Goal: Information Seeking & Learning: Find specific page/section

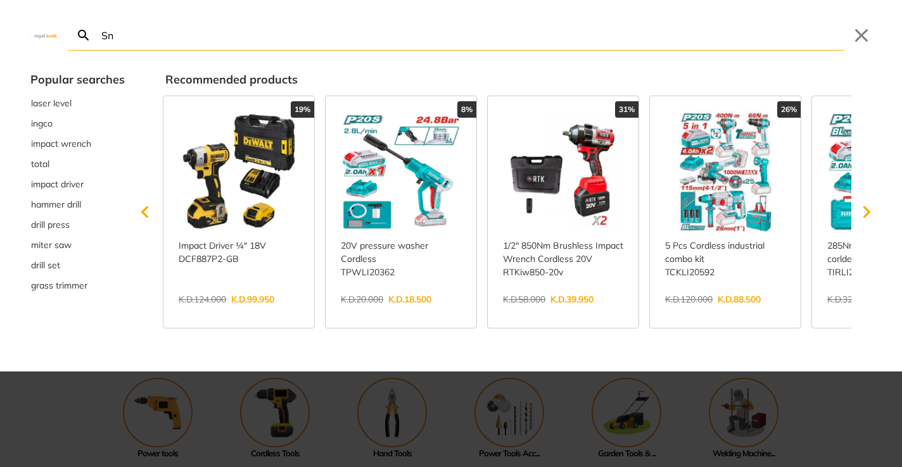
type input "Sna"
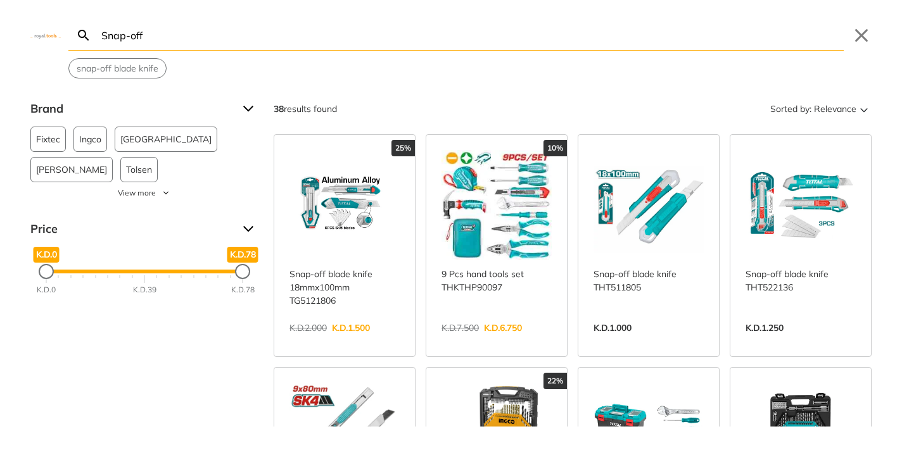
type input "Snap-off"
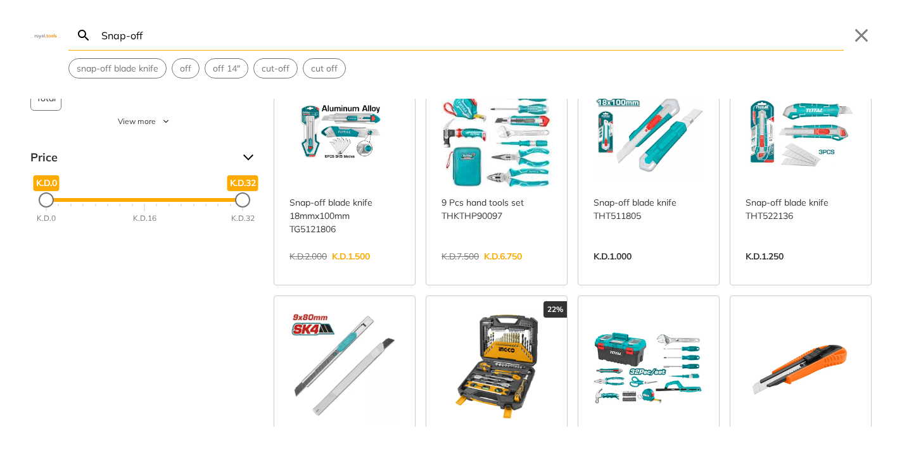
scroll to position [66, 0]
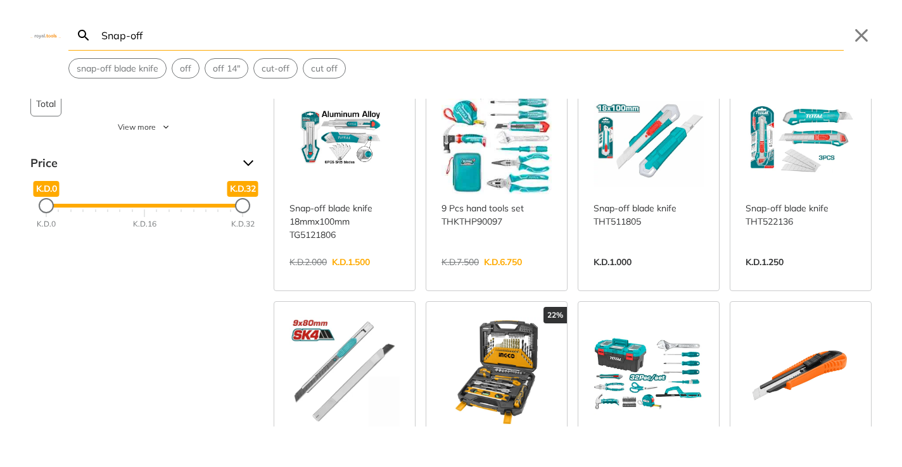
click at [820, 275] on link "View more →" at bounding box center [800, 275] width 110 height 0
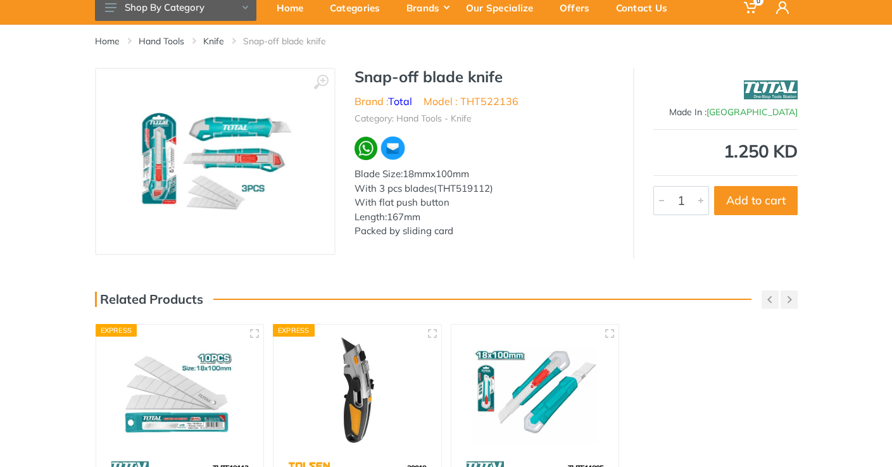
scroll to position [23, 0]
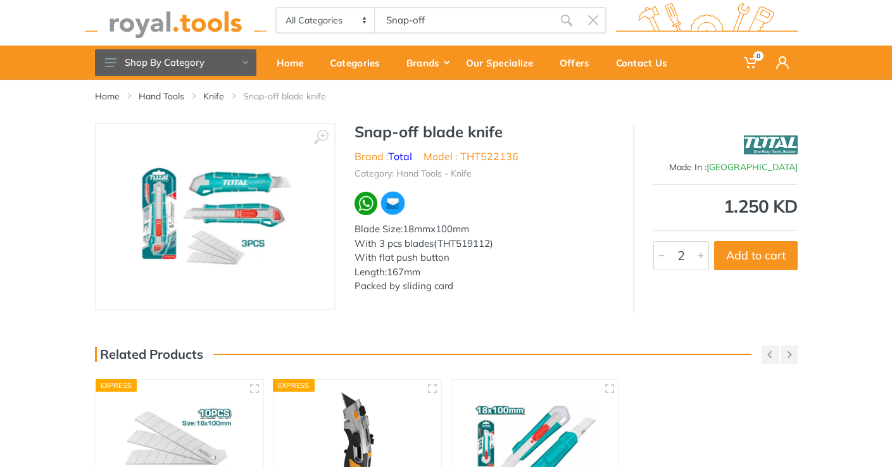
click at [703, 254] on div at bounding box center [700, 256] width 15 height 28
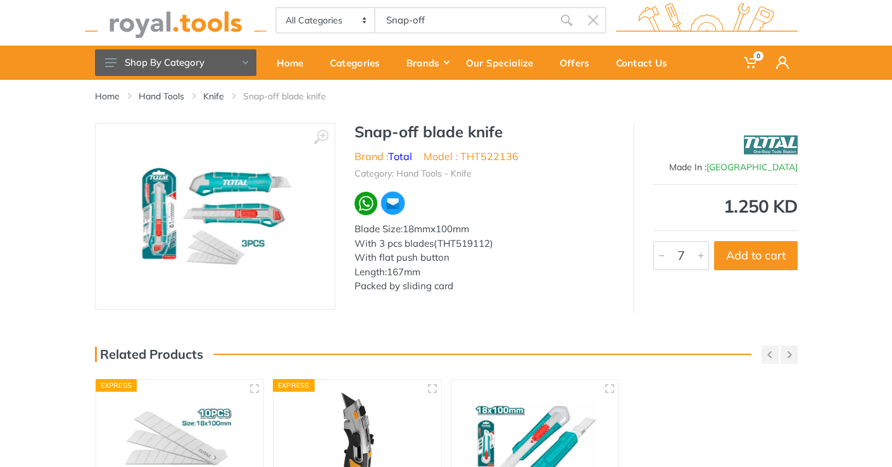
click at [703, 254] on div at bounding box center [700, 256] width 15 height 28
type input "10"
click at [703, 254] on div at bounding box center [700, 256] width 15 height 28
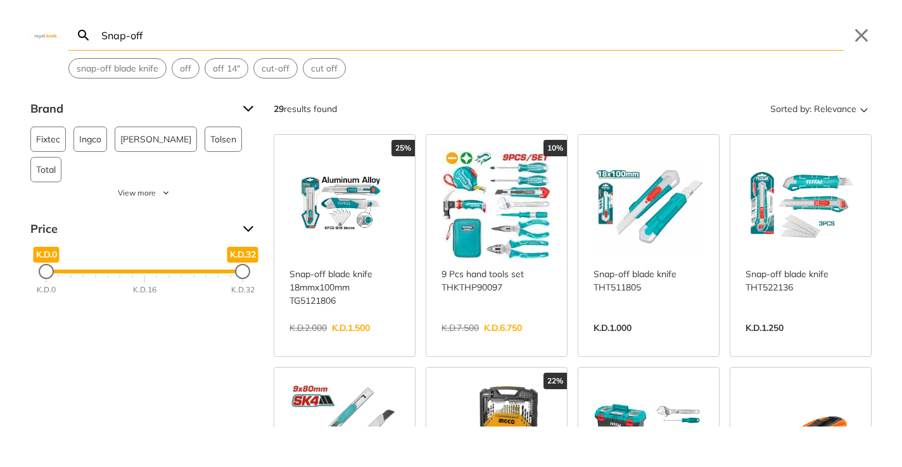
click at [823, 341] on link "View more →" at bounding box center [800, 341] width 110 height 0
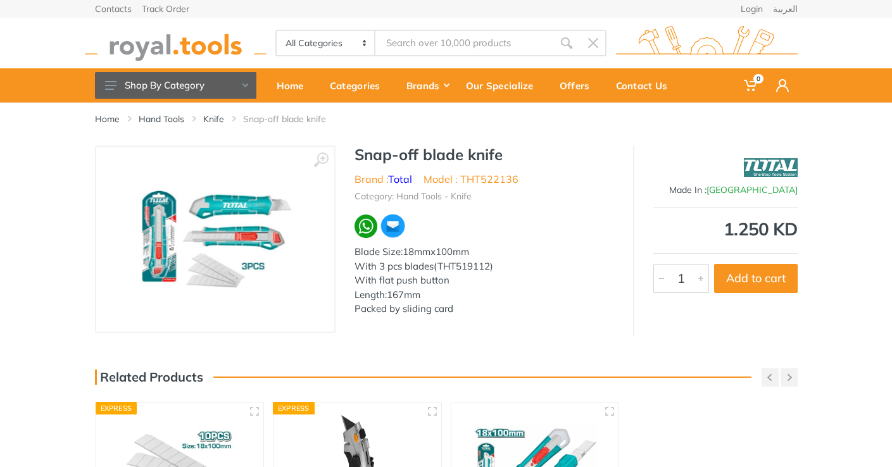
type input "Snap-off"
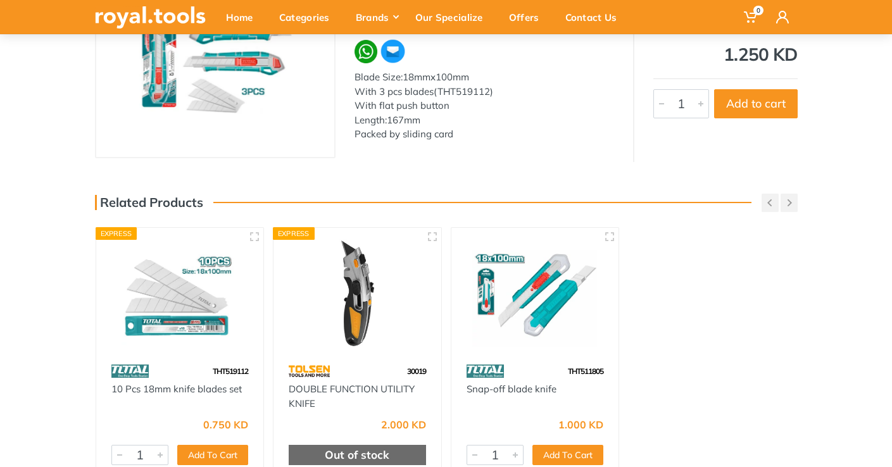
scroll to position [182, 0]
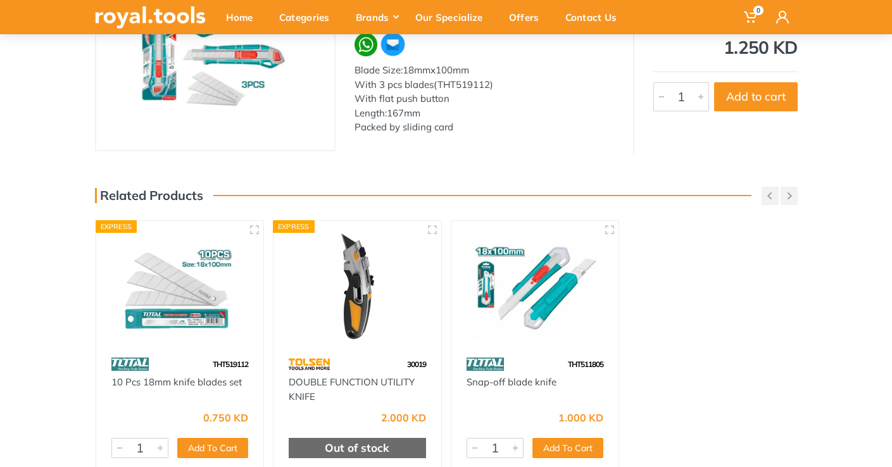
click at [190, 296] on img at bounding box center [180, 286] width 145 height 108
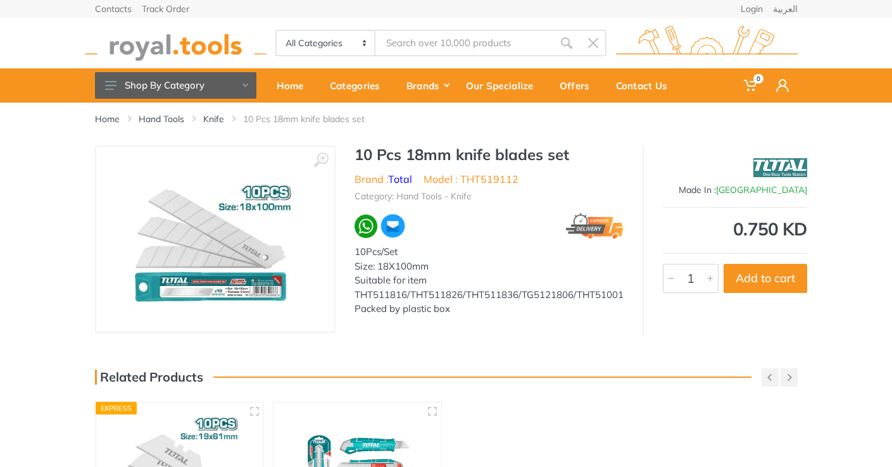
click at [49, 239] on div "‹ › 10 Pcs 18mm knife blades set Brand : Total China" at bounding box center [446, 241] width 892 height 191
type input "k"
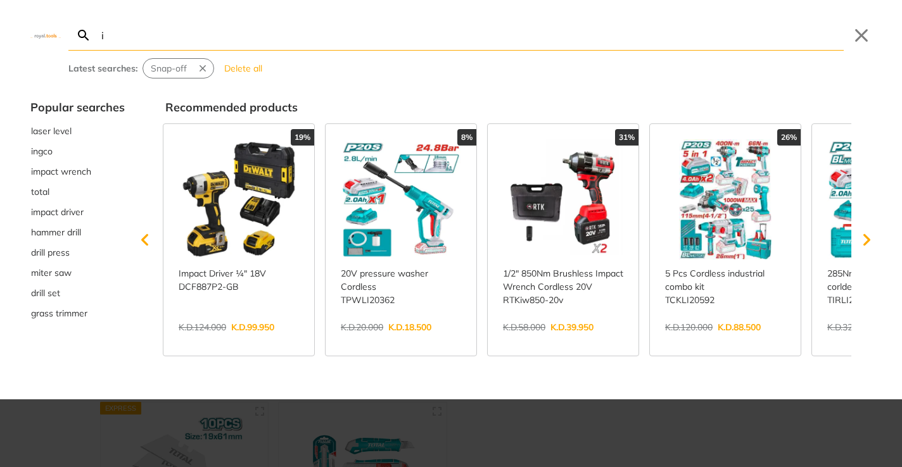
type input "i"
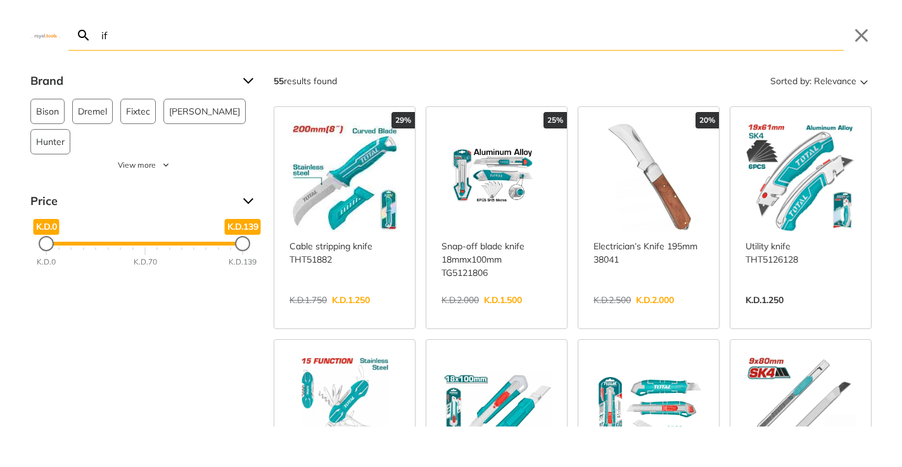
type input "i"
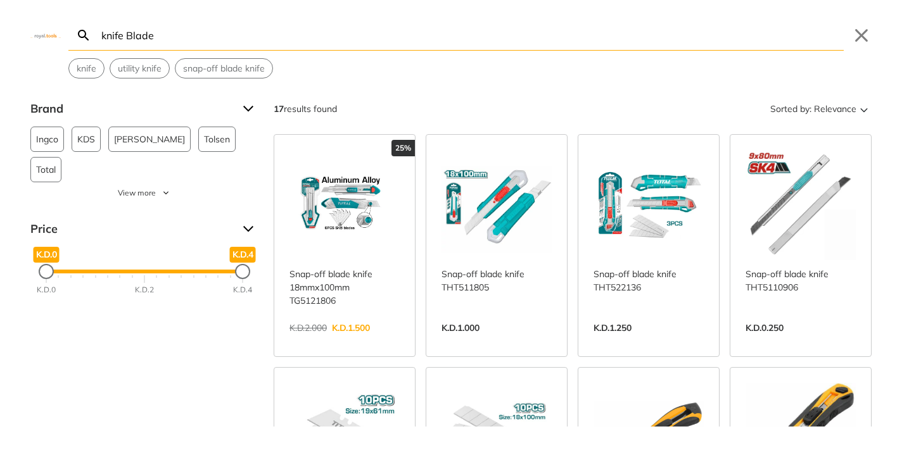
type input "knife Blade"
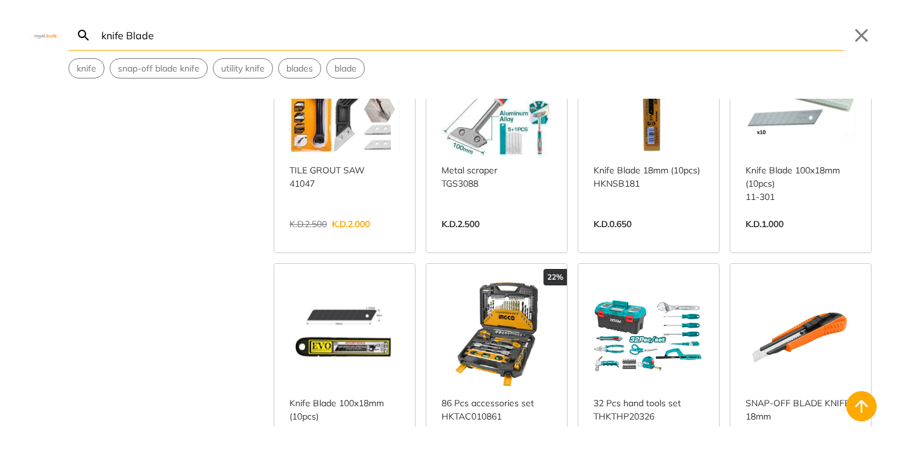
scroll to position [570, 0]
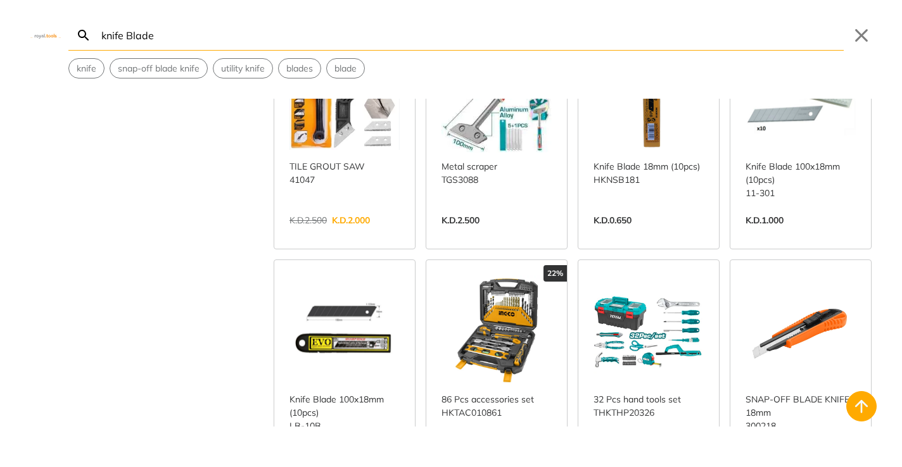
scroll to position [529, 0]
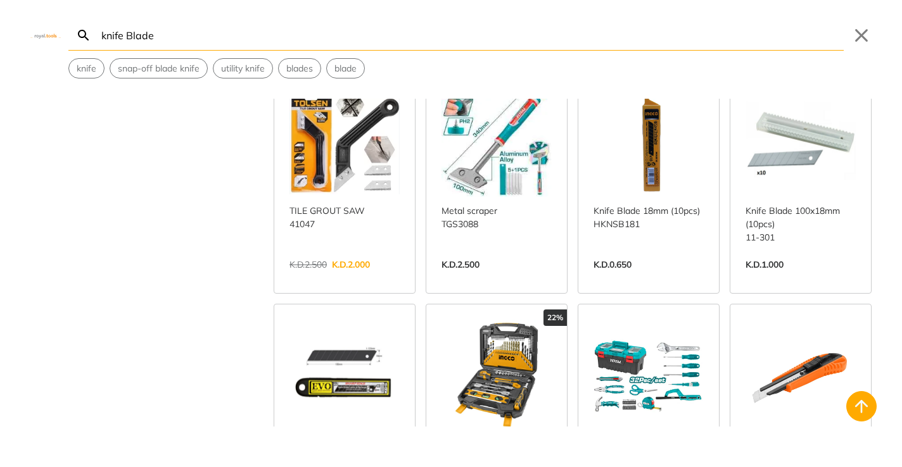
click at [646, 278] on link "View more →" at bounding box center [648, 278] width 110 height 0
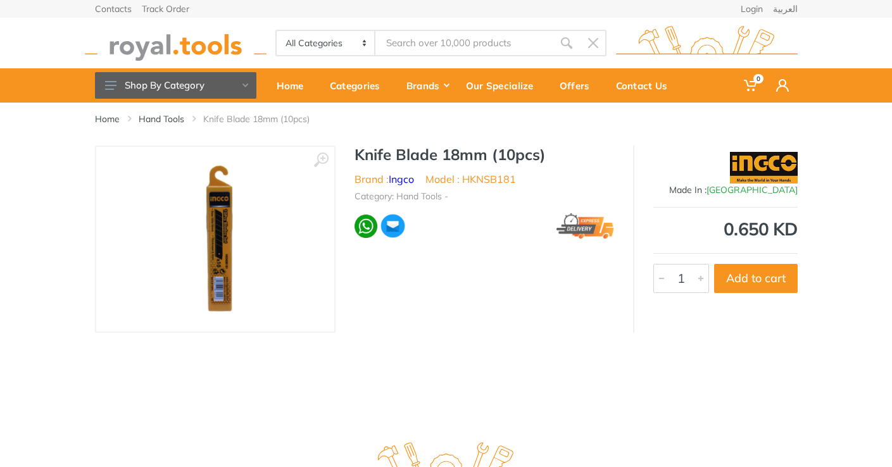
type input "knife Blade"
type input "2"
click at [704, 283] on div at bounding box center [700, 279] width 15 height 28
drag, startPoint x: 444, startPoint y: 41, endPoint x: 377, endPoint y: 41, distance: 67.1
click at [377, 41] on input "knife Blade" at bounding box center [463, 43] width 177 height 27
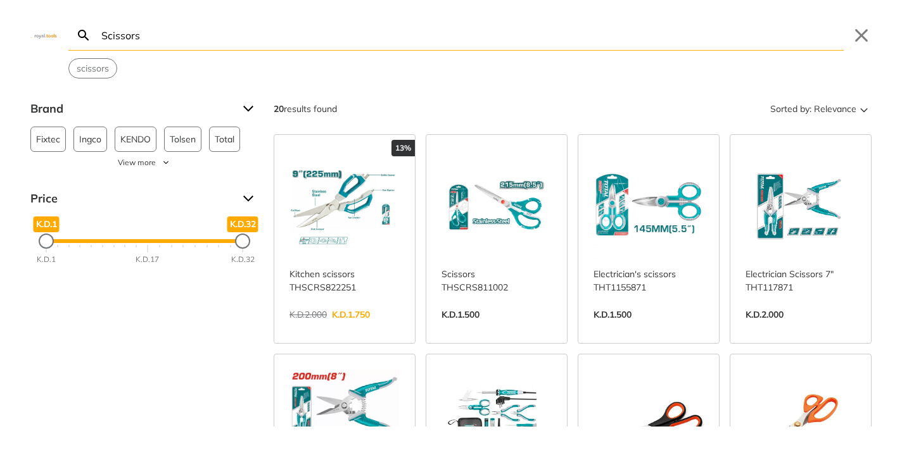
type input "Scissors"
drag, startPoint x: 185, startPoint y: 42, endPoint x: 66, endPoint y: 43, distance: 119.7
click at [66, 43] on div "Search Scissors Submit Close scissors" at bounding box center [451, 39] width 902 height 79
click at [863, 36] on button "Close" at bounding box center [861, 35] width 20 height 20
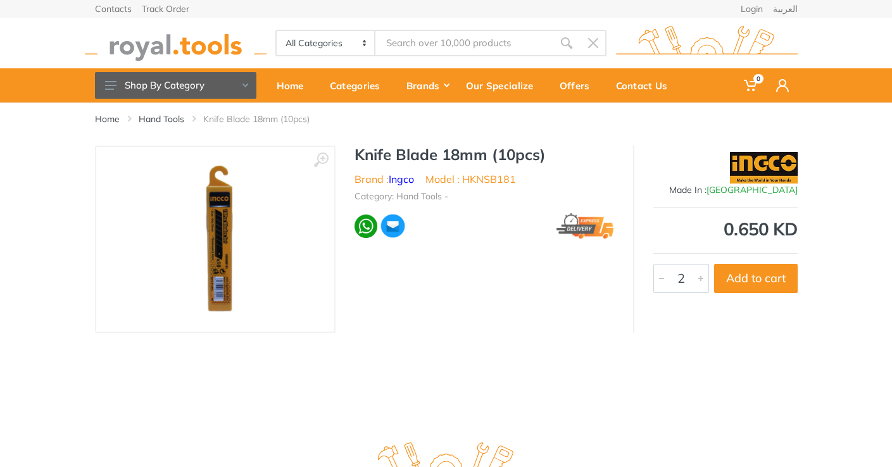
click at [523, 47] on input "Site search" at bounding box center [463, 43] width 177 height 27
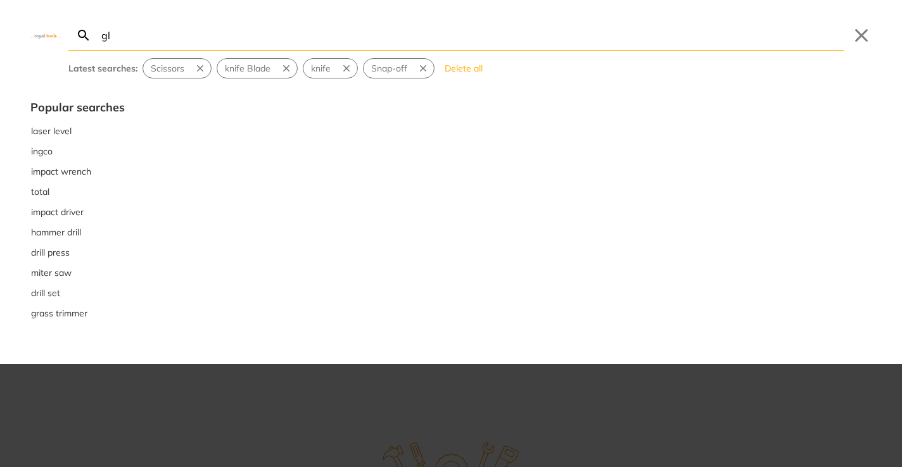
type input "gl"
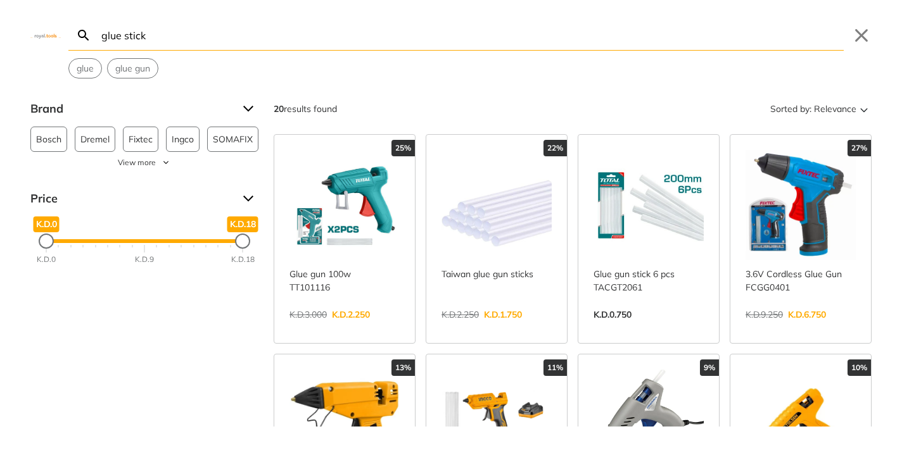
type input "glue stick"
click at [498, 328] on link "View more →" at bounding box center [496, 328] width 110 height 0
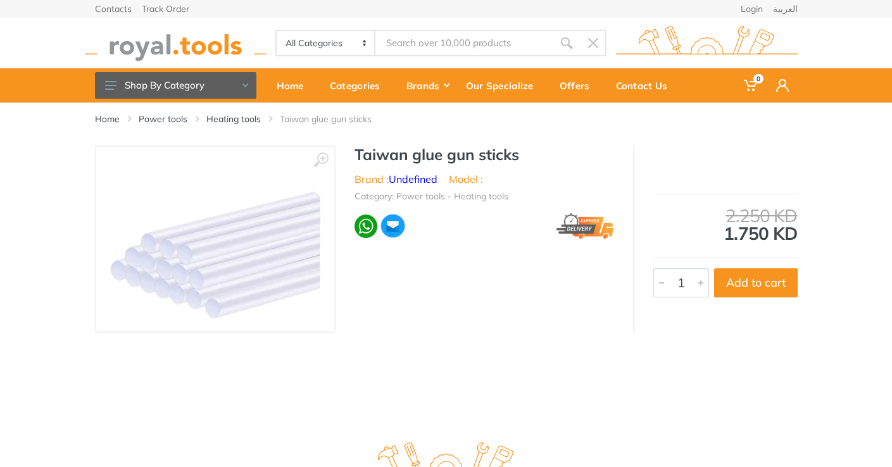
type input "glue stick"
click at [158, 41] on img at bounding box center [176, 43] width 182 height 35
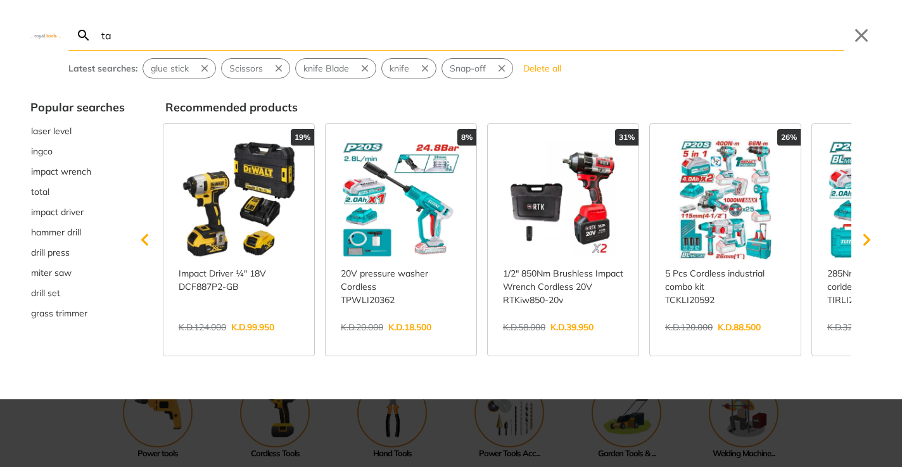
type input "tap"
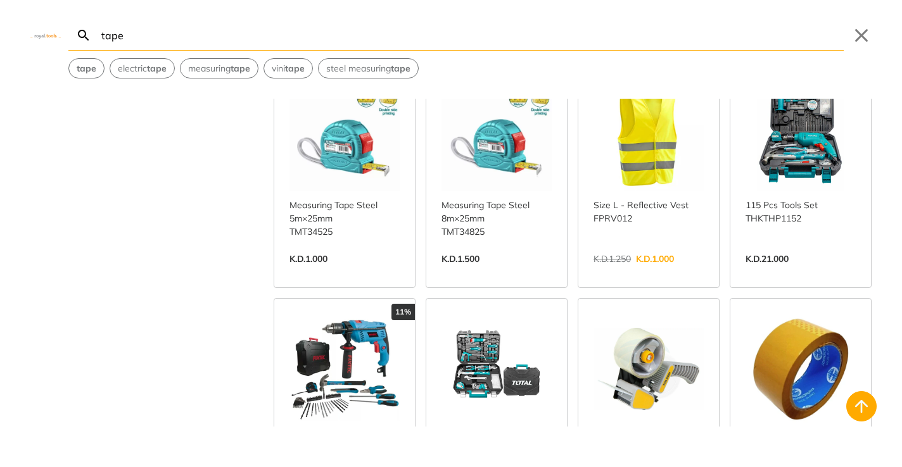
scroll to position [556, 0]
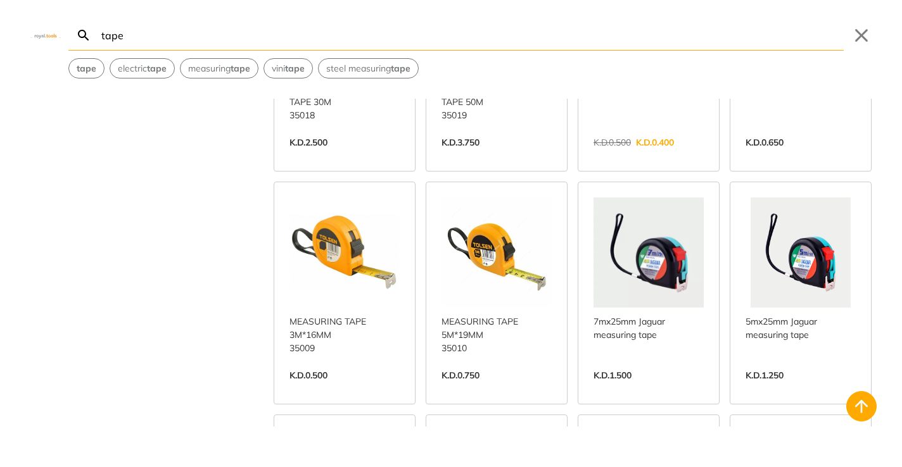
scroll to position [1888, 0]
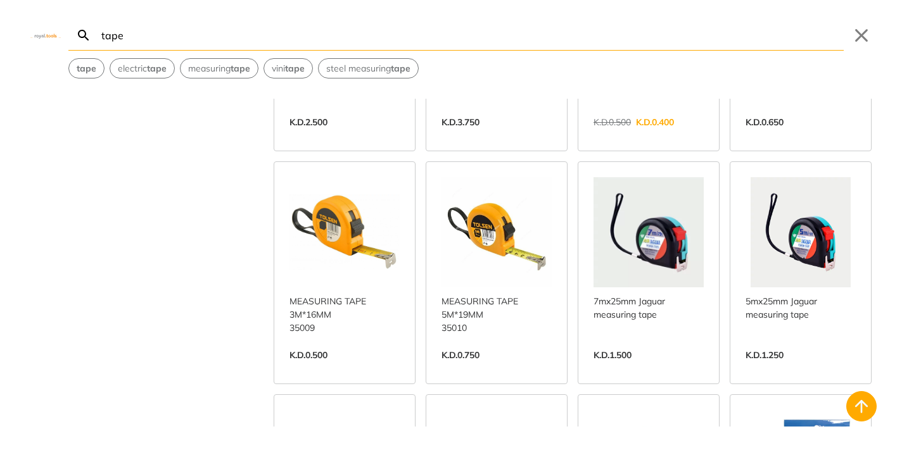
scroll to position [1809, 0]
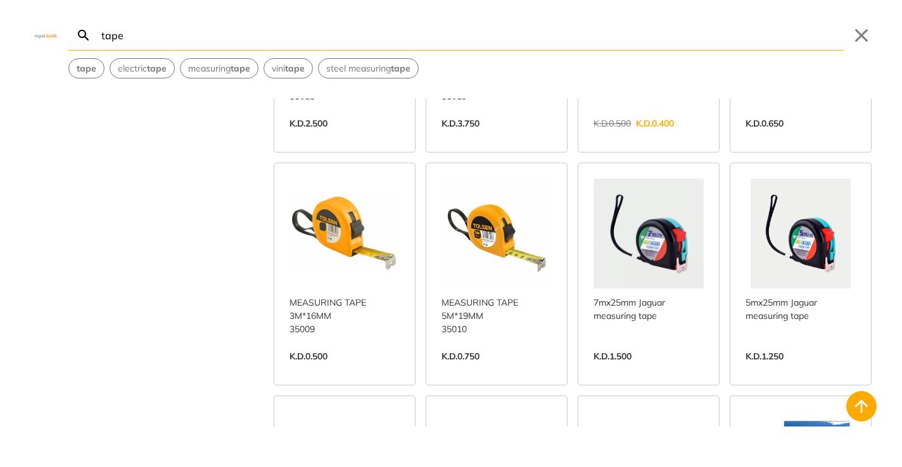
type input "tape"
click at [370, 370] on link "View more →" at bounding box center [344, 370] width 110 height 0
